Goal: Information Seeking & Learning: Find specific fact

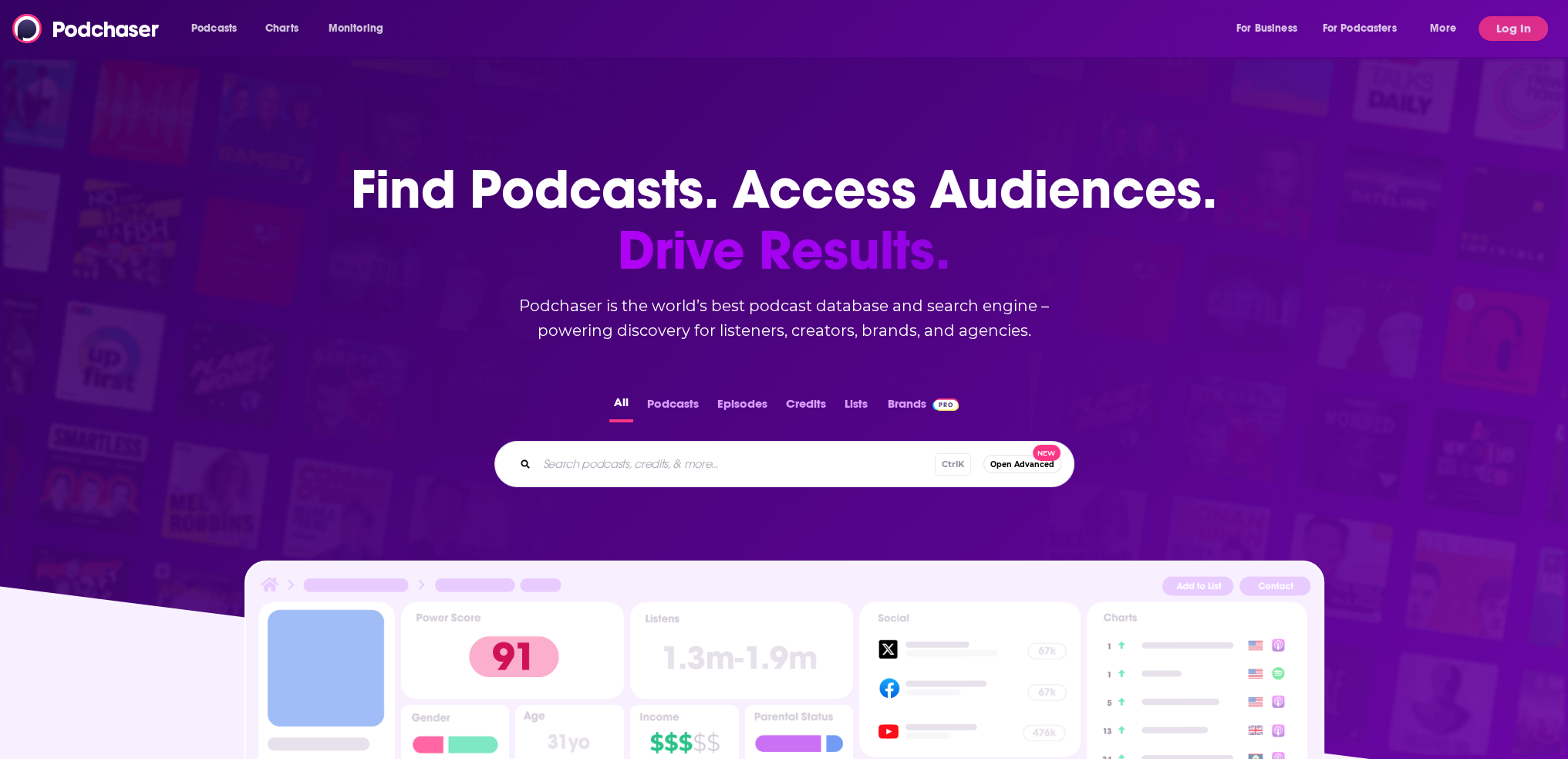
click at [1523, 10] on div "Podcasts Charts Monitoring For Business For Podcasters More Log In" at bounding box center [784, 29] width 1568 height 57
click at [1507, 36] on button "Log In" at bounding box center [1514, 29] width 69 height 25
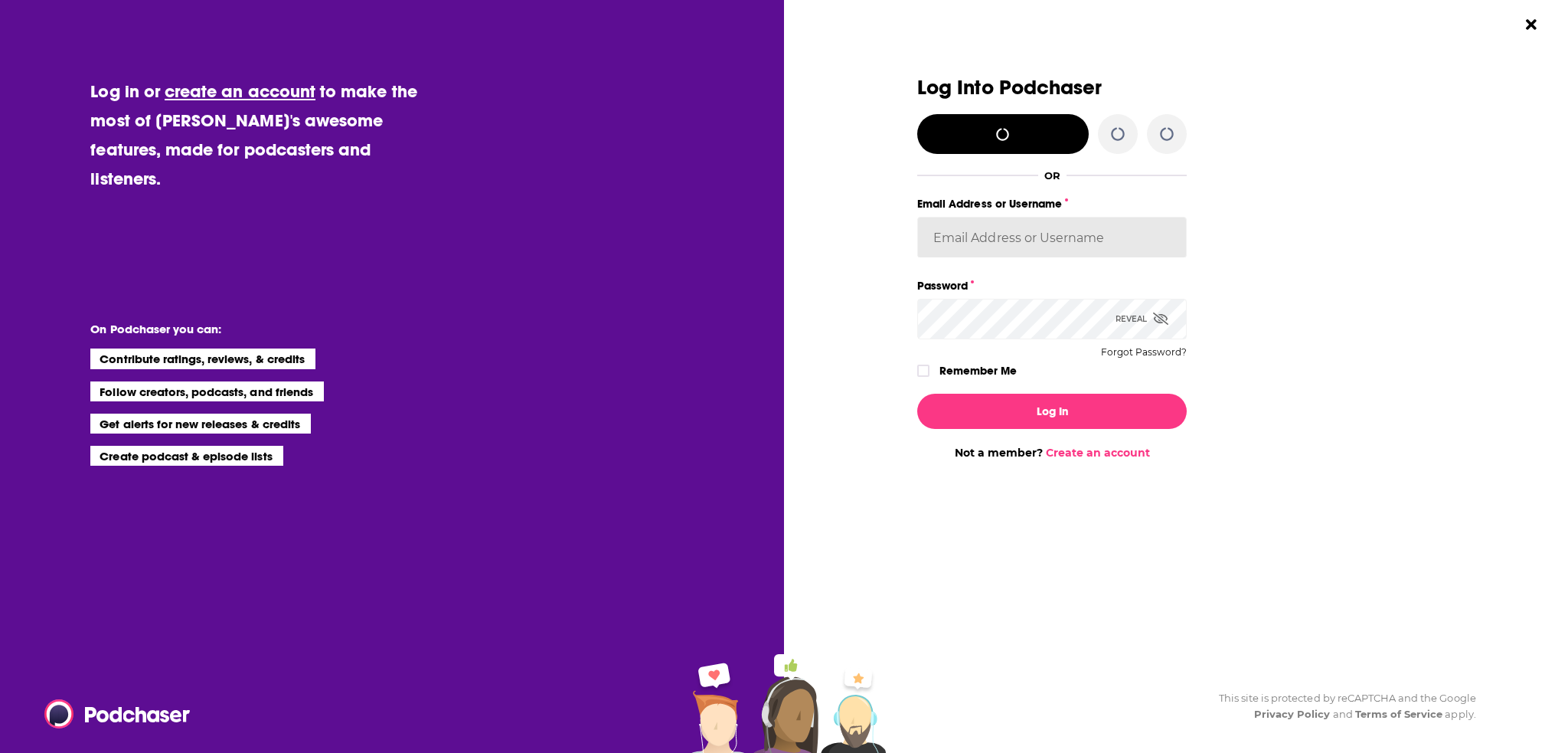
click at [991, 226] on input "Email Address or Username" at bounding box center [1052, 237] width 270 height 42
click at [1011, 241] on input "[EMAIL_ADDRESS][DOMAIN_NAME]" at bounding box center [1052, 237] width 270 height 42
click at [1011, 240] on input "[EMAIL_ADDRESS][DOMAIN_NAME]" at bounding box center [1052, 237] width 270 height 42
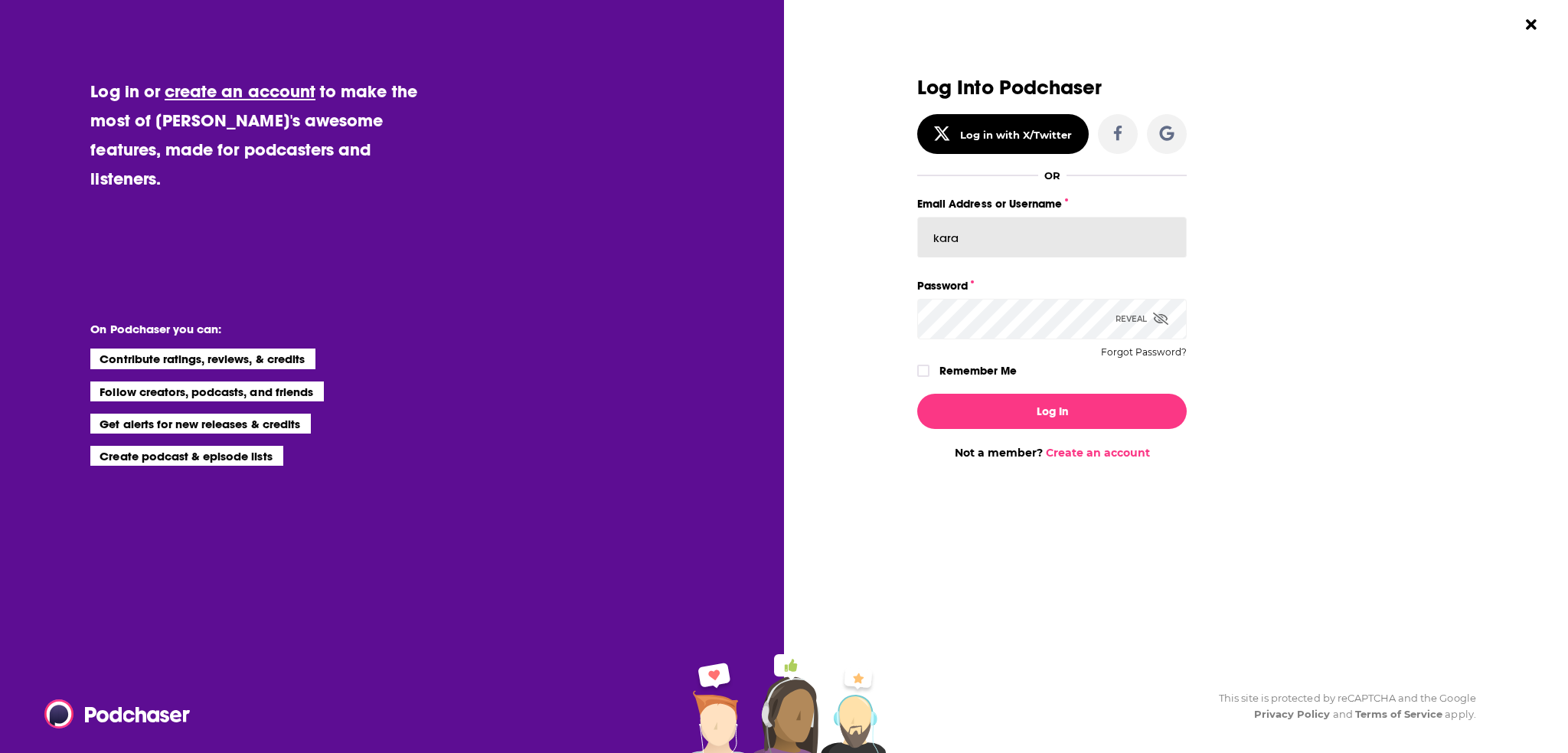
type input "kara_new"
drag, startPoint x: 1001, startPoint y: 244, endPoint x: 830, endPoint y: 236, distance: 171.2
click at [991, 215] on div "Email Address or Username" at bounding box center [1052, 225] width 270 height 65
click at [982, 223] on input "Email Address or Username" at bounding box center [1052, 237] width 270 height 42
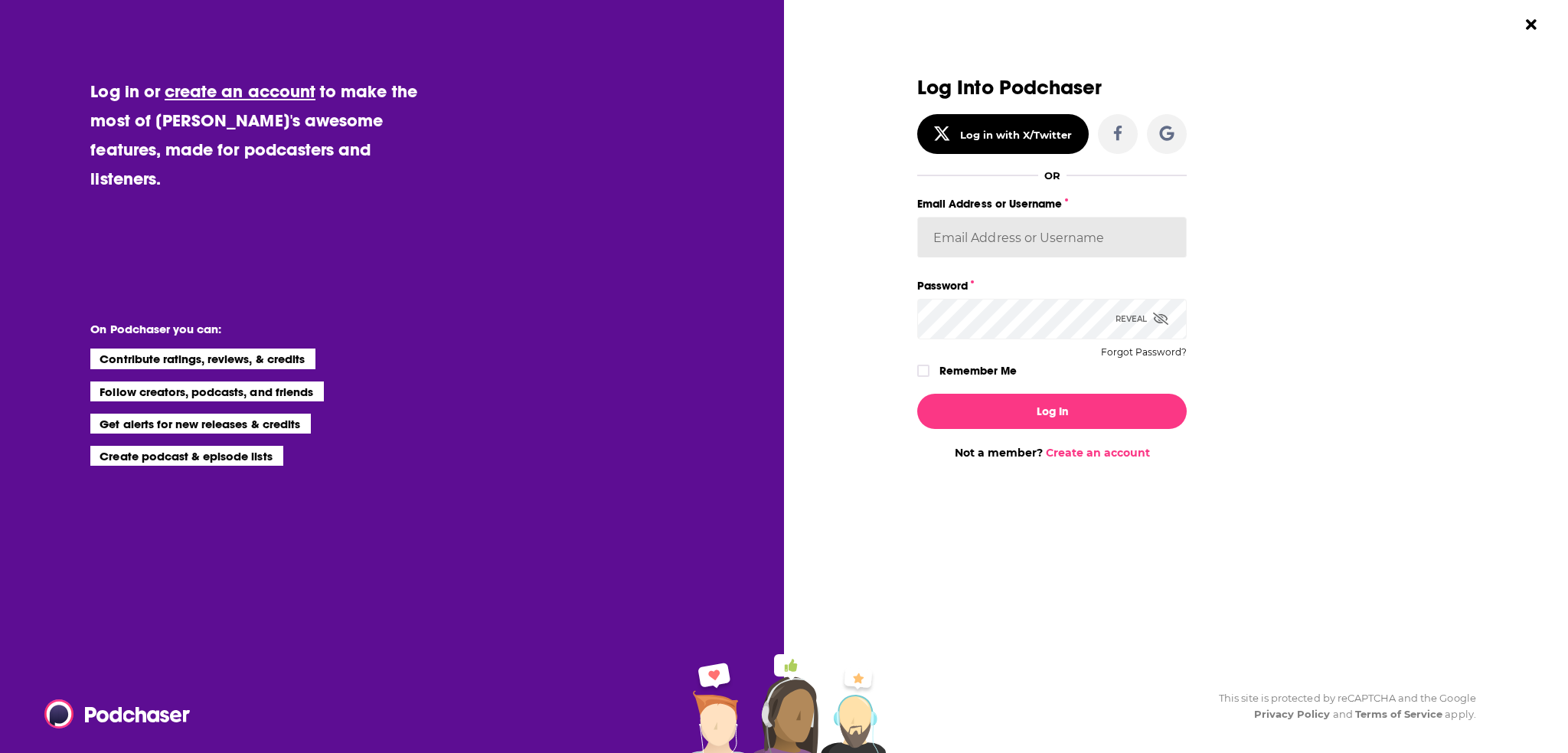
type input "Karaneww8"
drag, startPoint x: 978, startPoint y: 243, endPoint x: 898, endPoint y: 245, distance: 80.0
click at [899, 250] on div "Dialog" at bounding box center [782, 268] width 270 height 383
click at [1004, 235] on input "Email Address or Username" at bounding box center [1052, 237] width 270 height 42
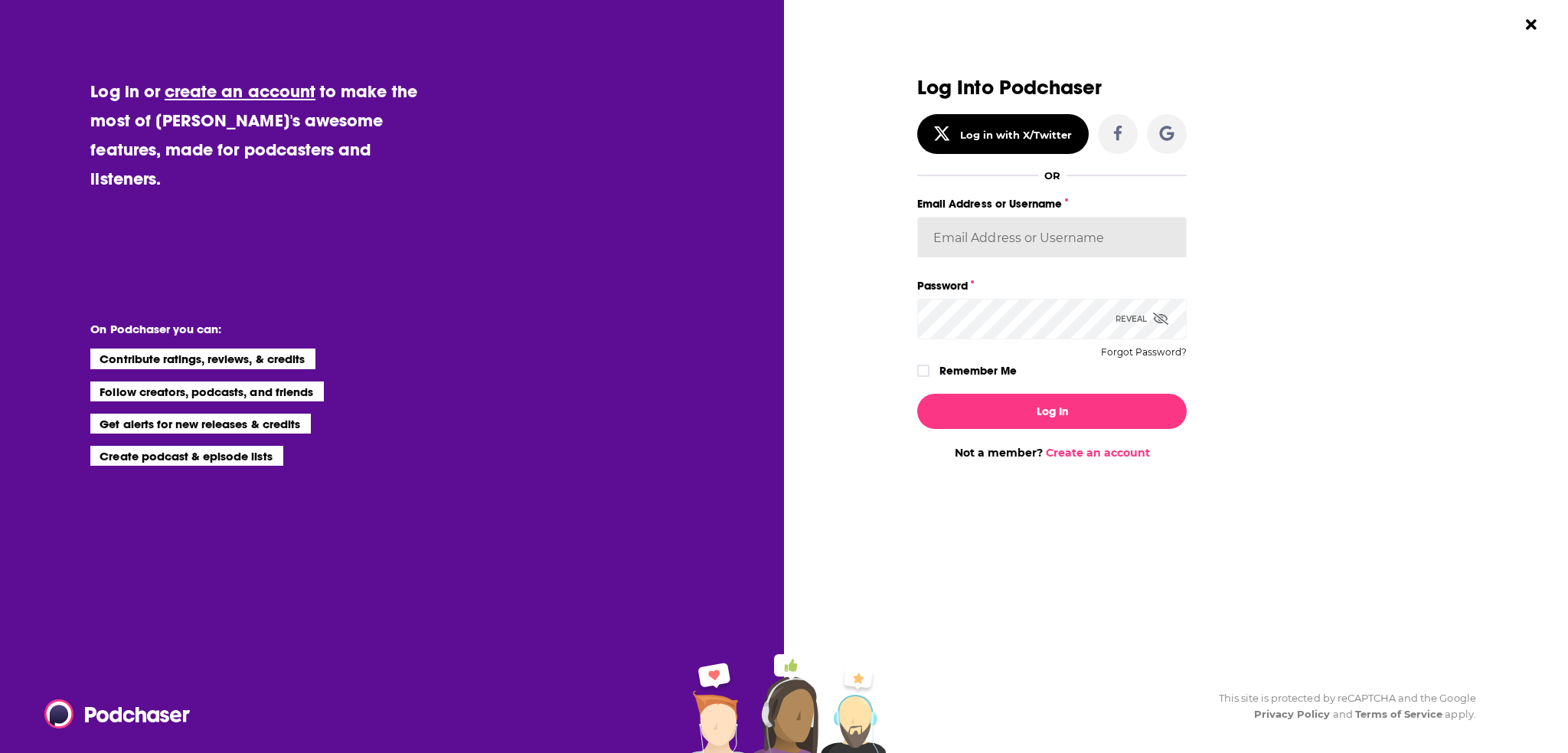
paste input "kara_new"
type input "kara_new"
click at [984, 406] on button "Log In" at bounding box center [1052, 411] width 270 height 35
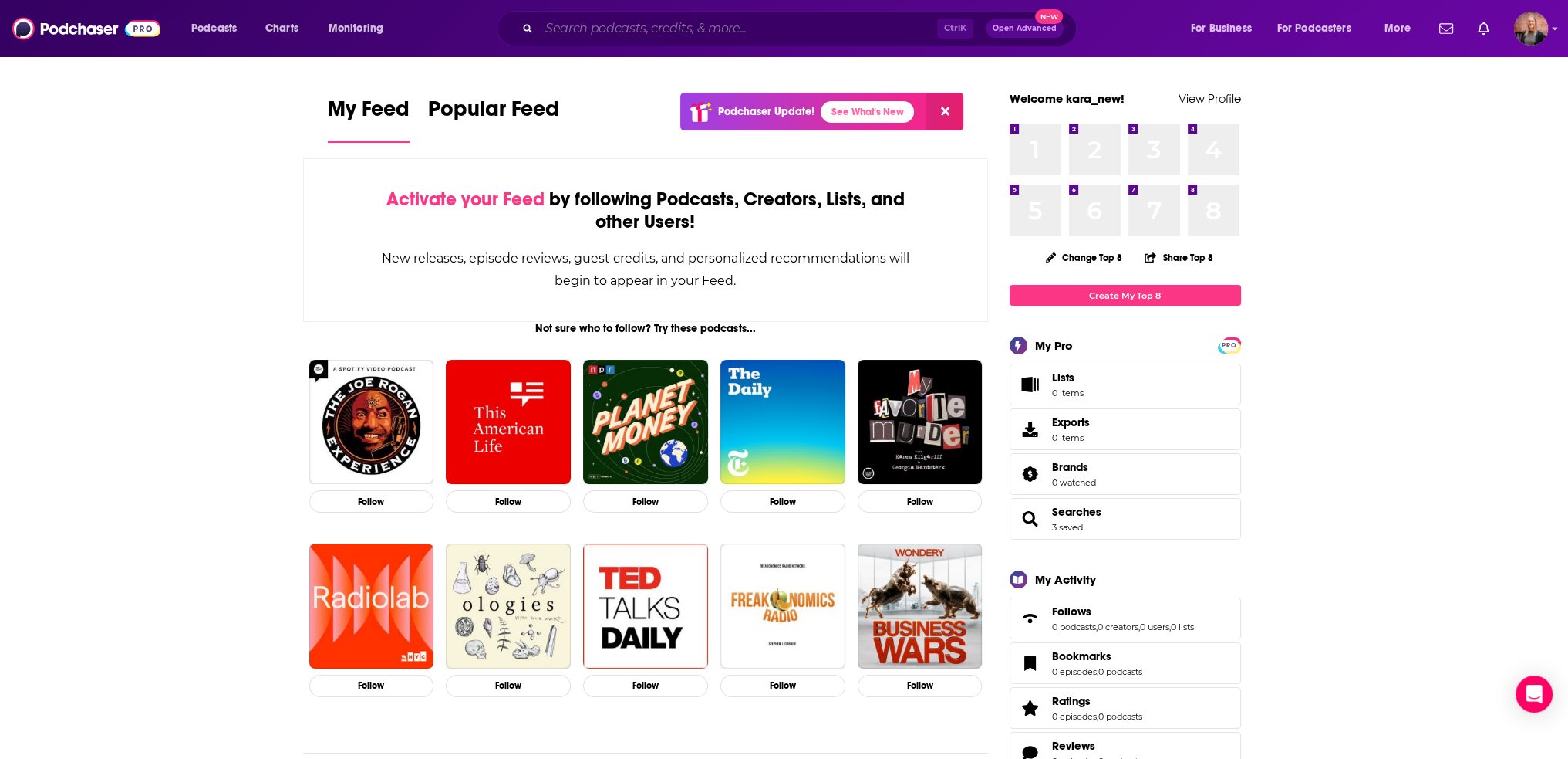
click at [612, 31] on input "Search podcasts, credits, & more..." at bounding box center [738, 29] width 398 height 25
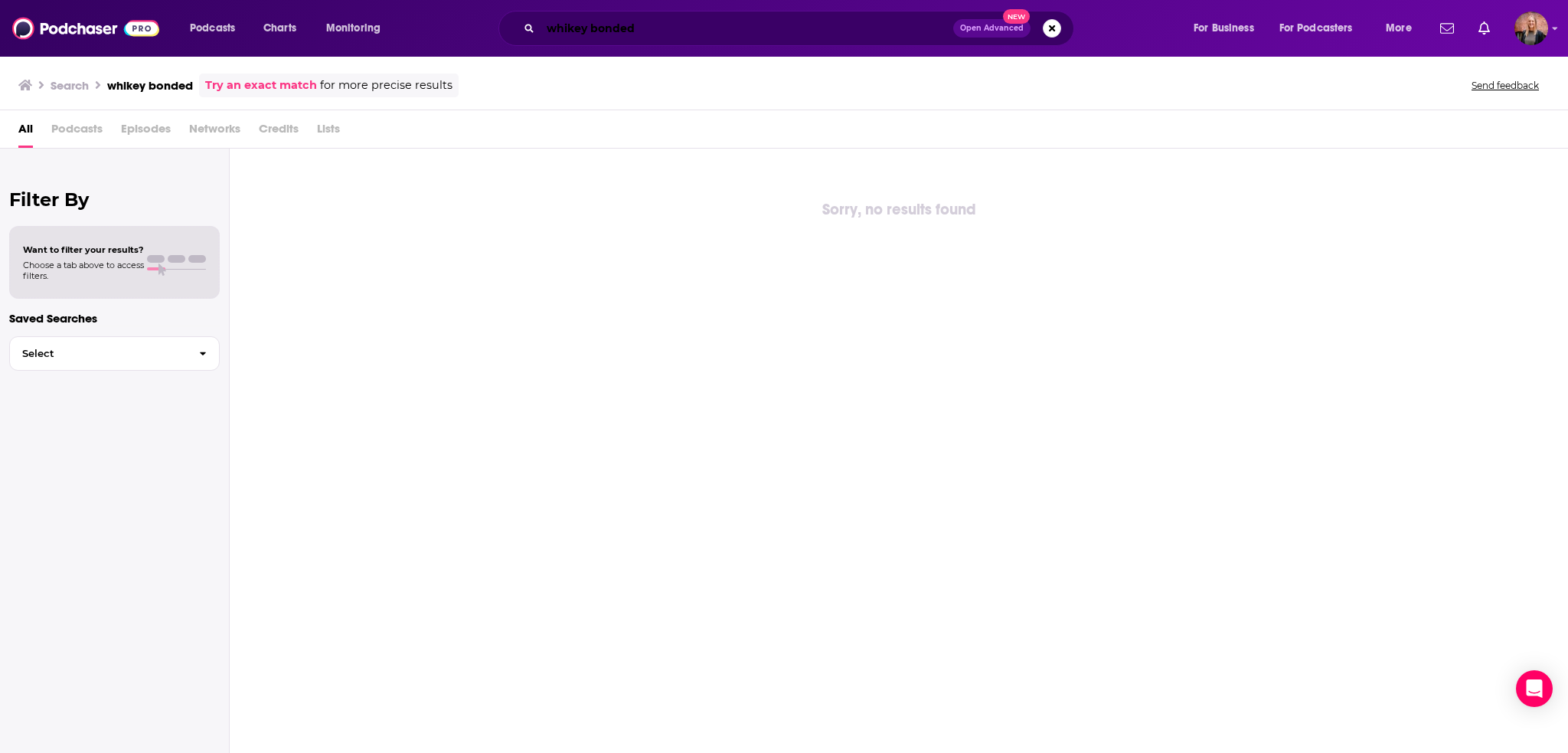
click at [573, 33] on input "whikey bonded" at bounding box center [747, 28] width 413 height 25
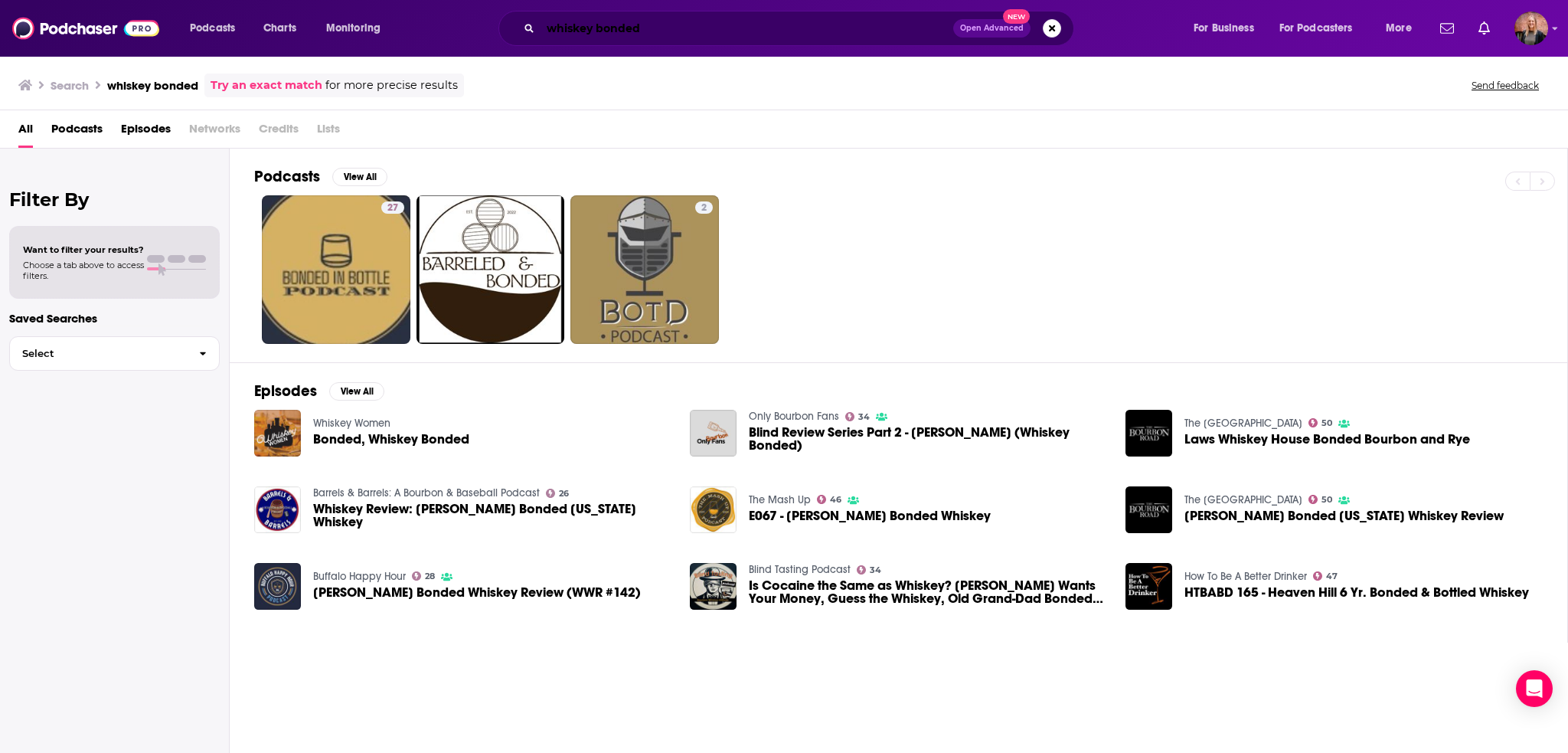
click at [595, 25] on input "whiskey bonded" at bounding box center [747, 28] width 413 height 25
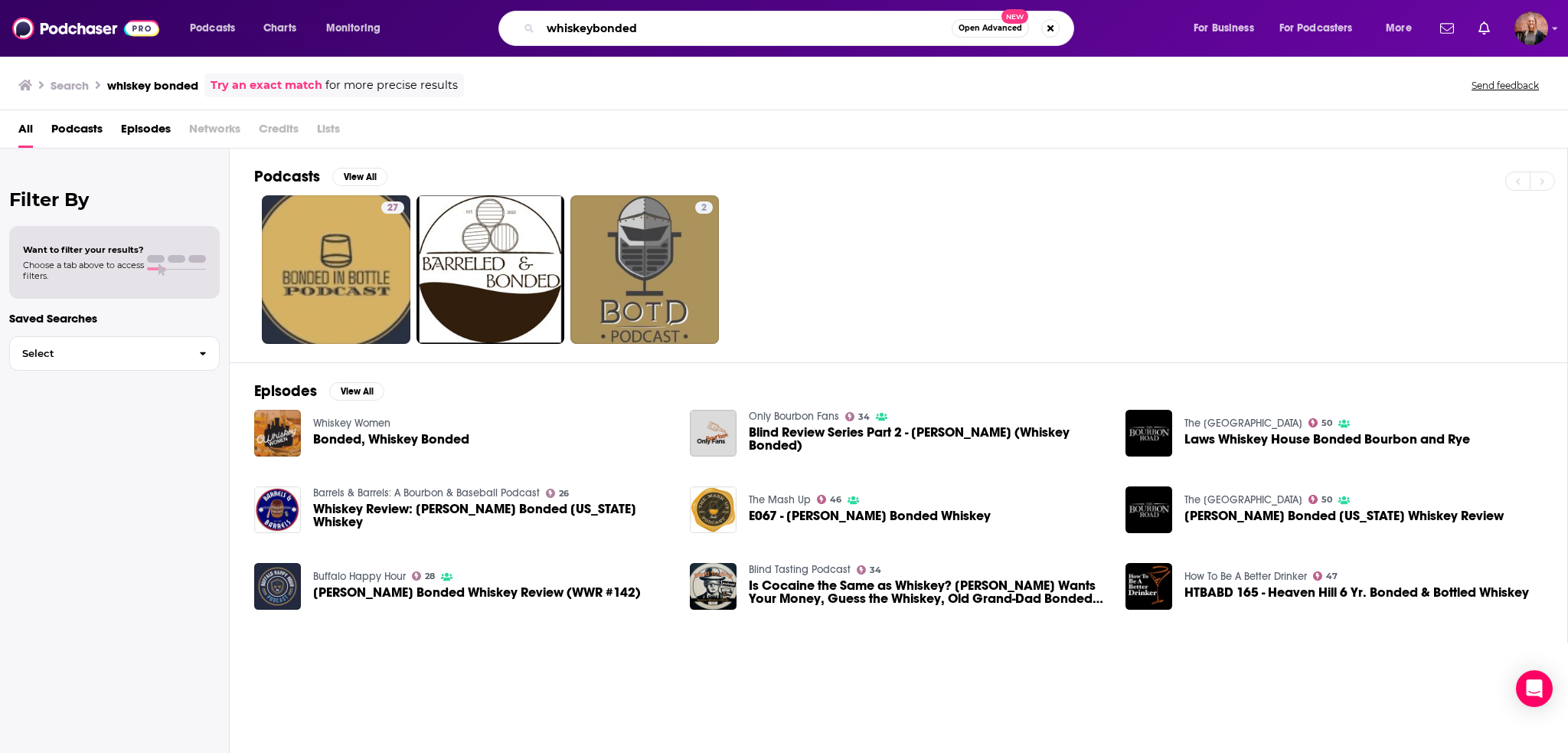
type input "whiskeybonded"
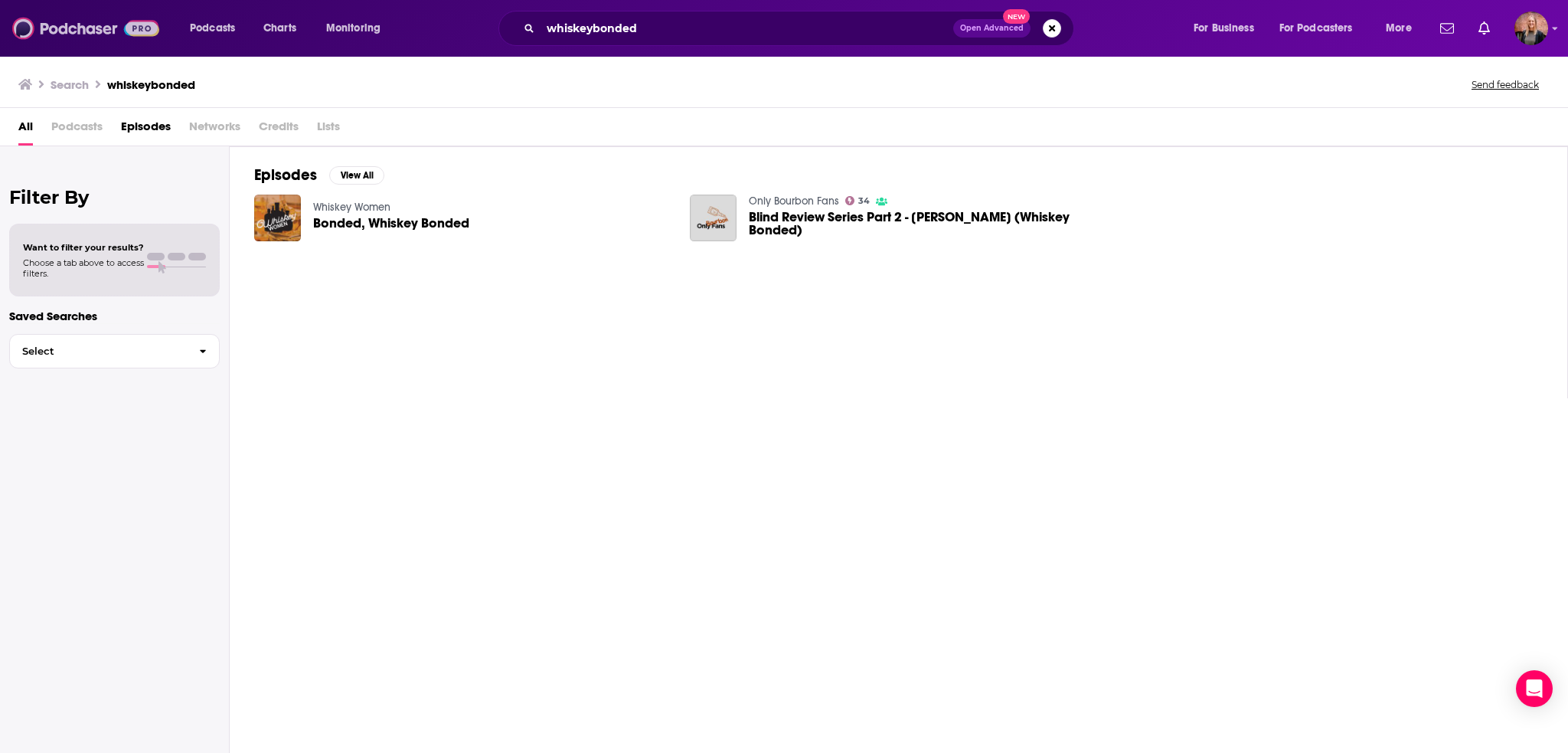
click at [88, 31] on img at bounding box center [86, 28] width 147 height 29
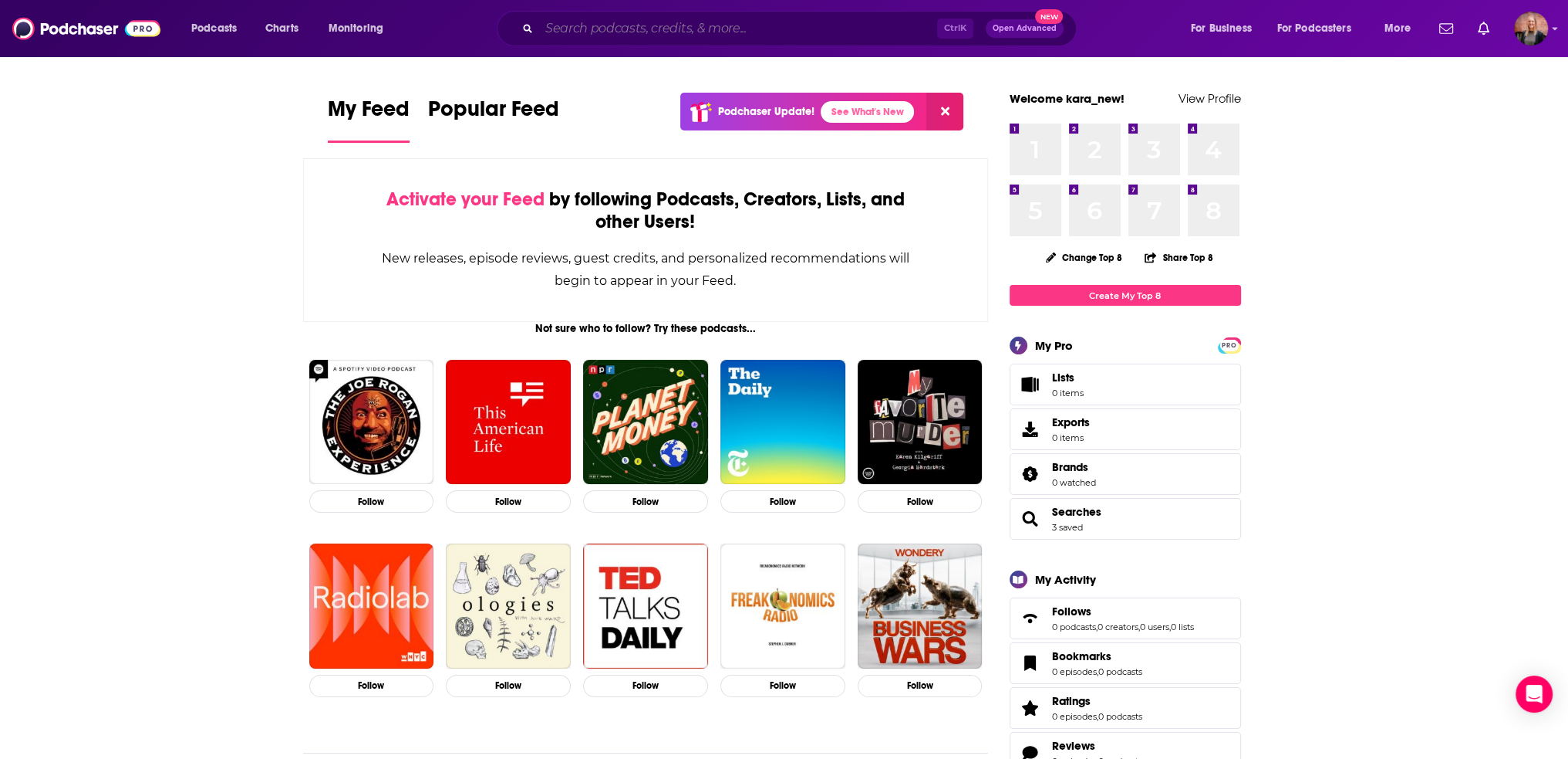
click at [599, 29] on input "Search podcasts, credits, & more..." at bounding box center [738, 29] width 398 height 25
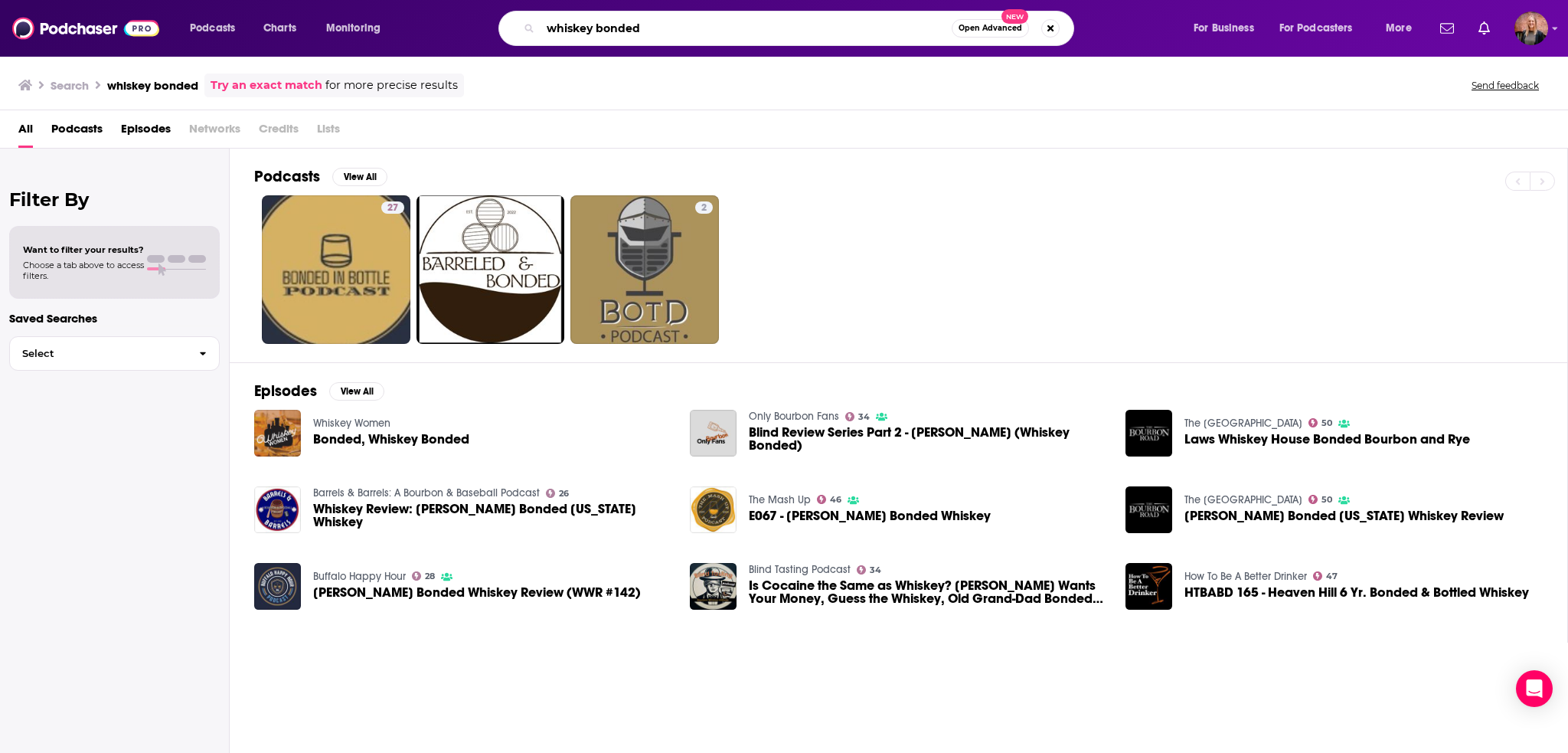
click at [553, 20] on input "whiskey bonded" at bounding box center [746, 28] width 411 height 25
click at [671, 36] on input "the whiskey bonded" at bounding box center [746, 28] width 411 height 25
type input "the whiskey bonded podcast"
